Goal: Find specific page/section: Find specific page/section

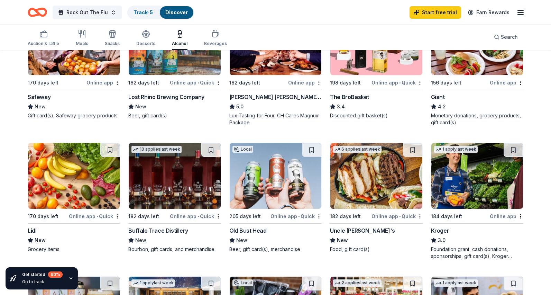
scroll to position [288, 0]
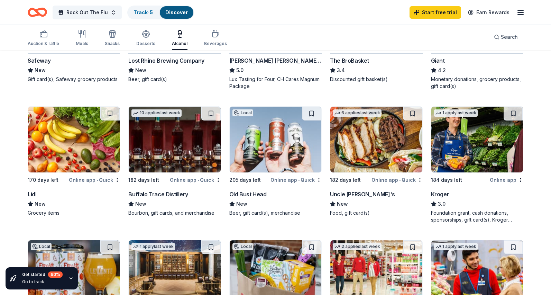
click at [262, 157] on img at bounding box center [276, 139] width 92 height 66
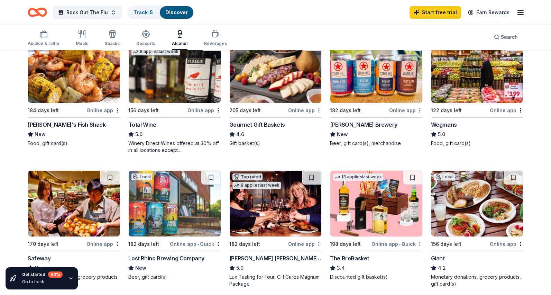
scroll to position [58, 0]
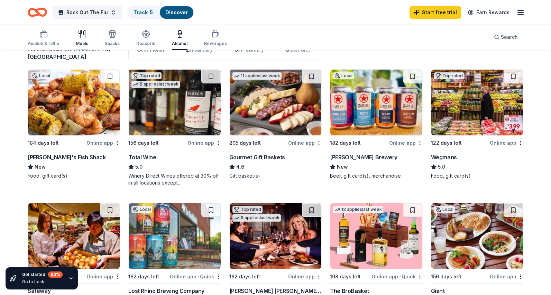
click at [83, 36] on icon "button" at bounding box center [82, 34] width 8 height 8
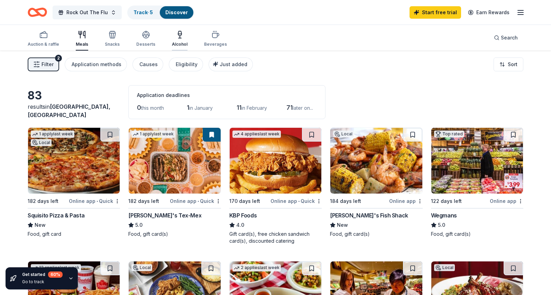
click at [176, 35] on icon "button" at bounding box center [180, 34] width 8 height 8
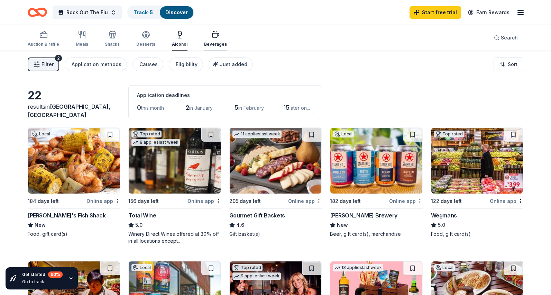
click at [207, 37] on div "button" at bounding box center [215, 34] width 23 height 8
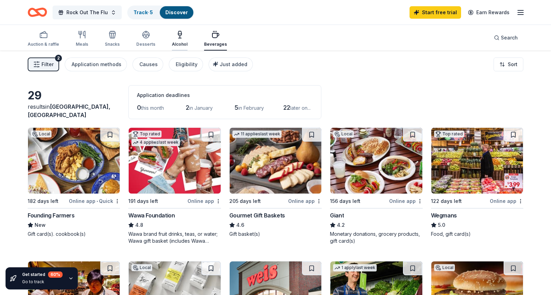
click at [178, 31] on icon "button" at bounding box center [179, 33] width 3 height 4
